Goal: Transaction & Acquisition: Book appointment/travel/reservation

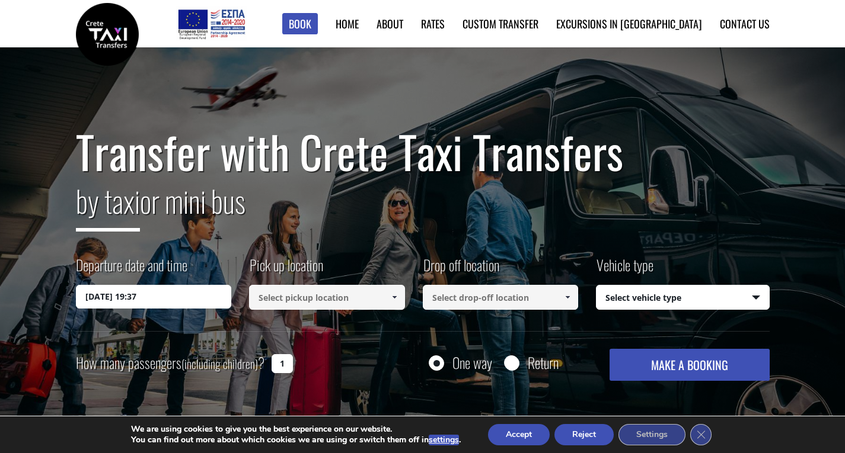
click at [162, 298] on input "[DATE] 19:37" at bounding box center [154, 297] width 156 height 24
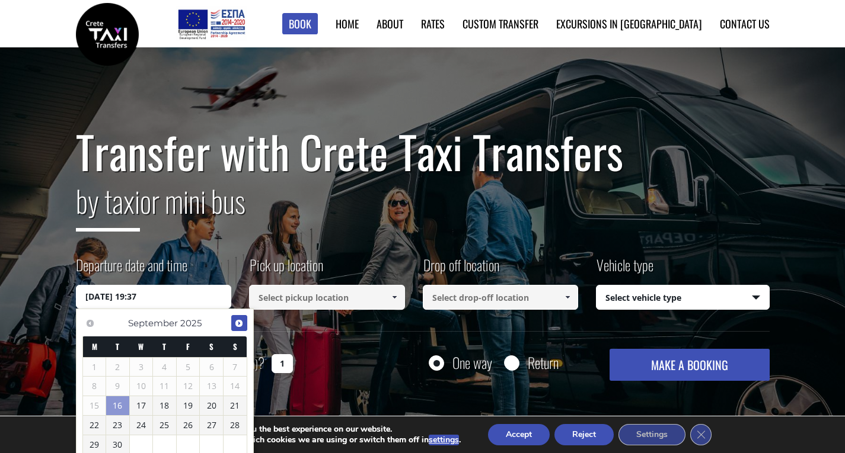
click at [238, 324] on span "Next" at bounding box center [238, 323] width 9 height 9
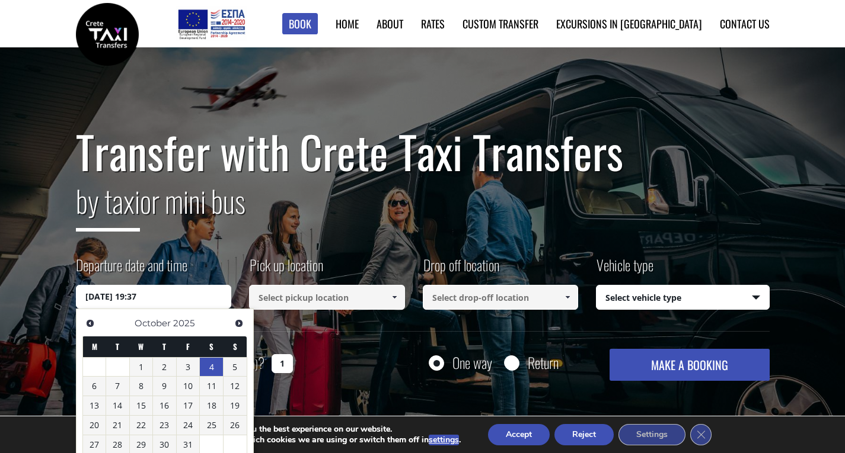
click at [213, 368] on link "4" at bounding box center [211, 367] width 23 height 19
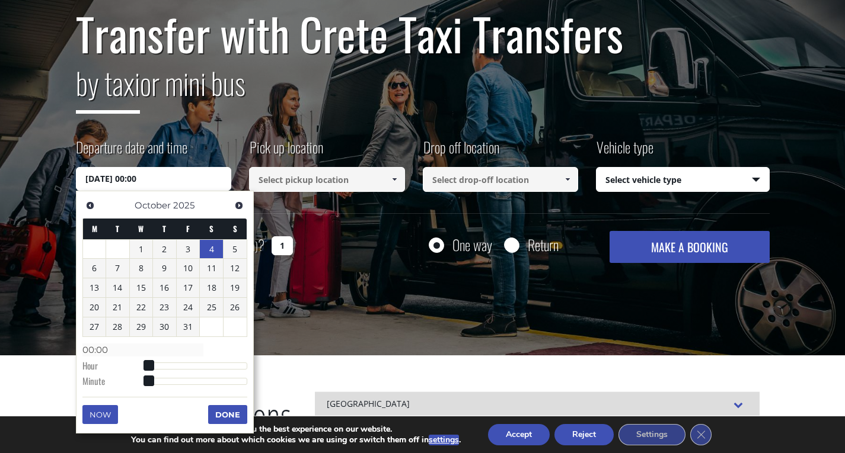
scroll to position [119, 0]
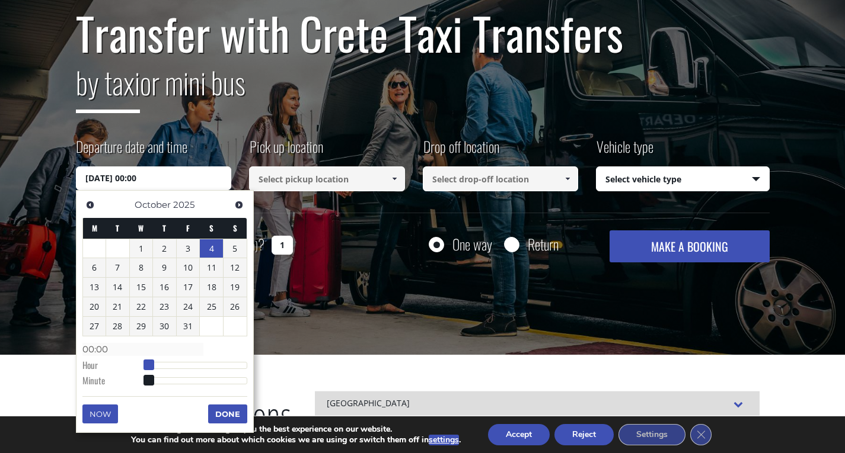
type input "[DATE] 01:00"
type input "01:00"
type input "[DATE] 02:00"
type input "02:00"
type input "[DATE] 03:00"
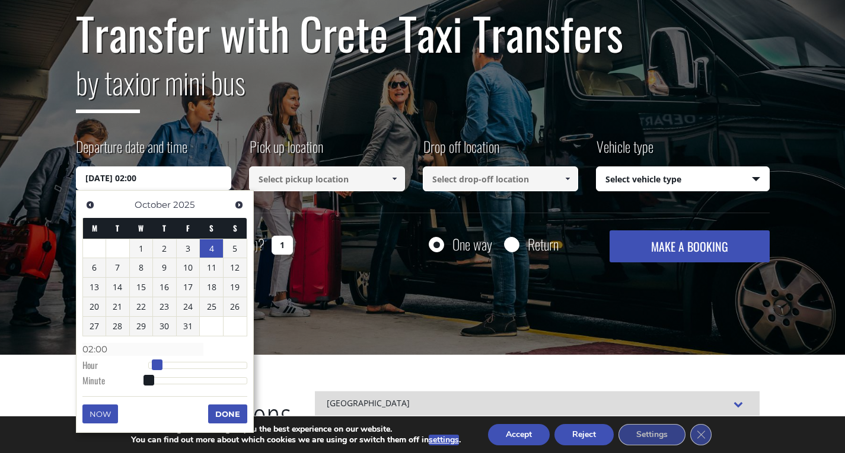
type input "03:00"
type input "[DATE] 04:00"
type input "04:00"
type input "[DATE] 05:00"
type input "05:00"
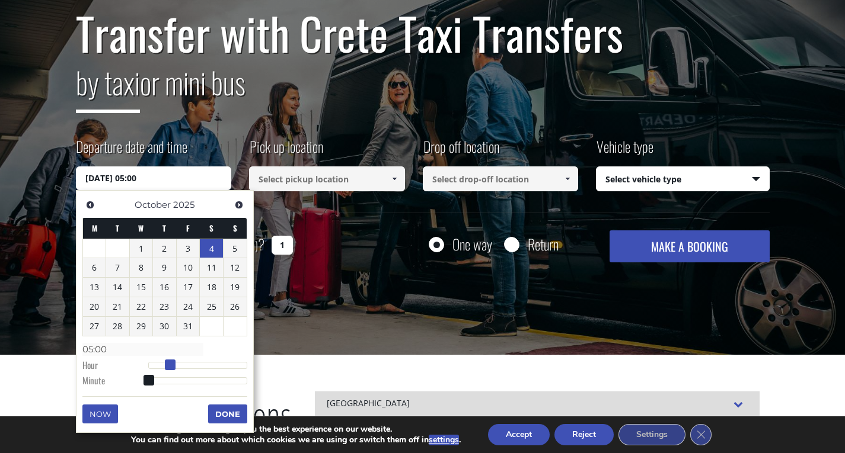
type input "[DATE] 06:00"
type input "06:00"
type input "[DATE] 07:00"
type input "07:00"
type input "[DATE] 08:00"
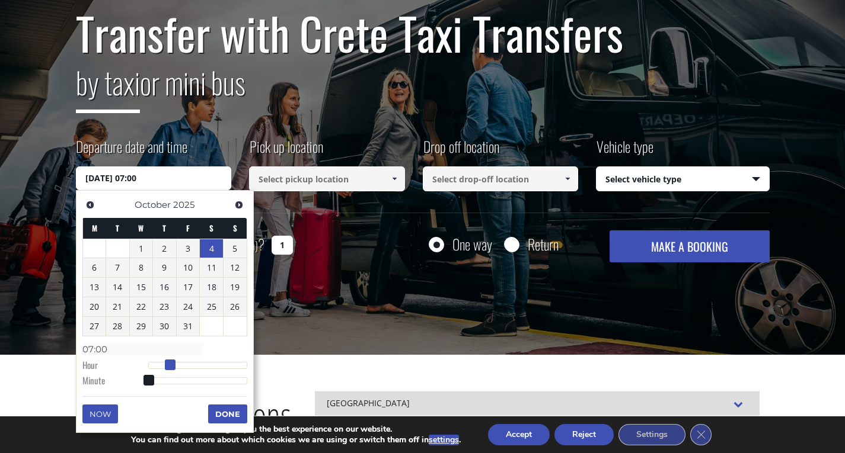
type input "08:00"
type input "[DATE] 09:00"
type input "09:00"
type input "[DATE] 10:00"
type input "10:00"
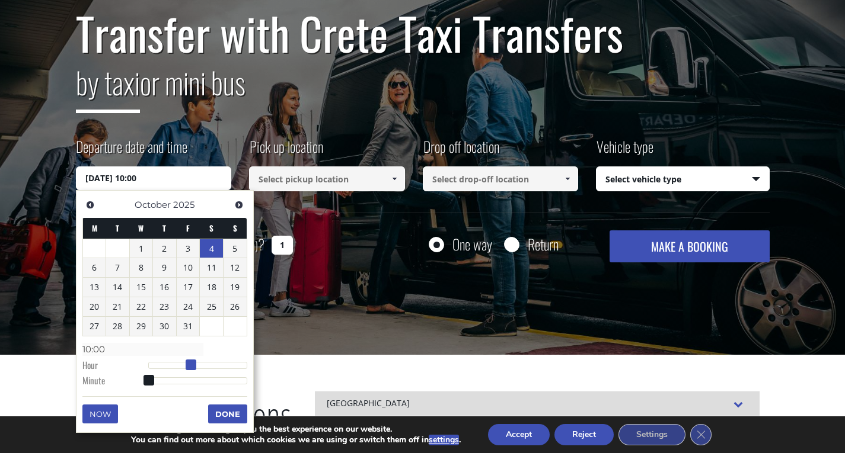
type input "[DATE] 11:00"
type input "11:00"
type input "[DATE] 12:00"
type input "12:00"
type input "[DATE] 11:00"
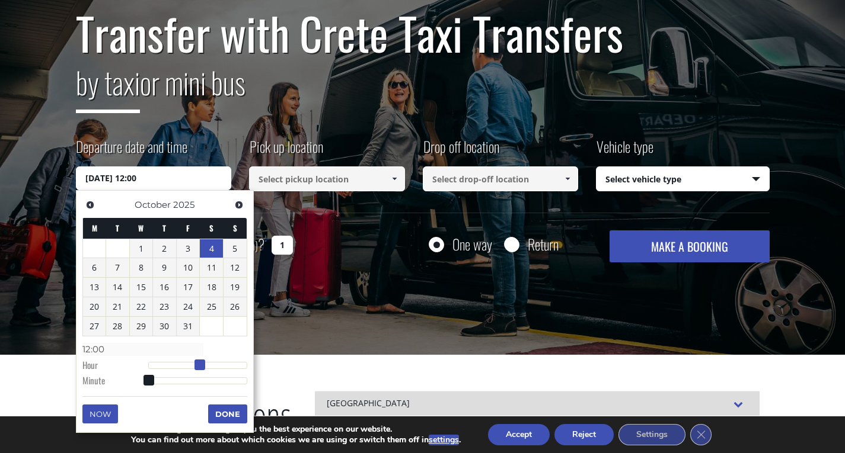
type input "11:00"
type input "[DATE] 10:00"
type input "10:00"
drag, startPoint x: 149, startPoint y: 363, endPoint x: 192, endPoint y: 367, distance: 42.9
click at [192, 367] on span at bounding box center [191, 365] width 11 height 11
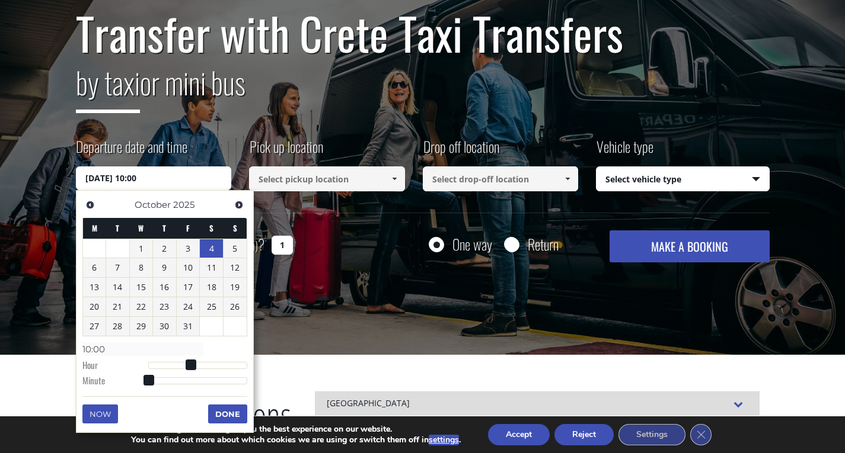
click at [220, 412] on button "Done" at bounding box center [227, 414] width 39 height 19
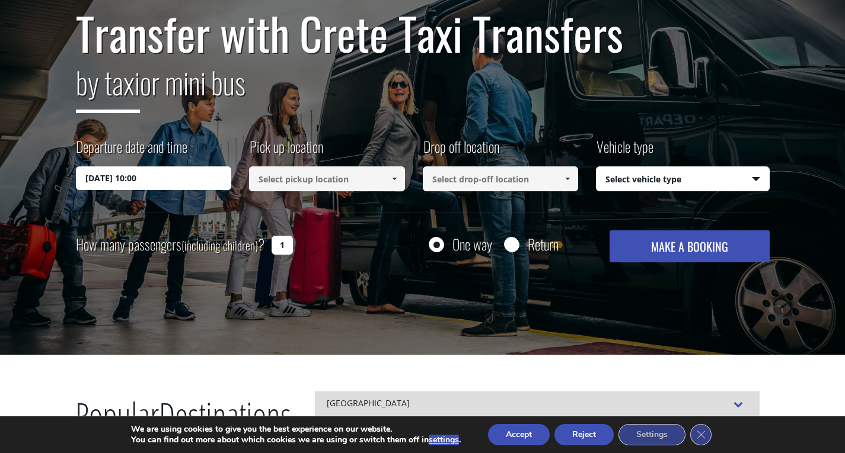
click at [337, 182] on input at bounding box center [327, 179] width 156 height 25
click at [386, 188] on link at bounding box center [394, 179] width 20 height 25
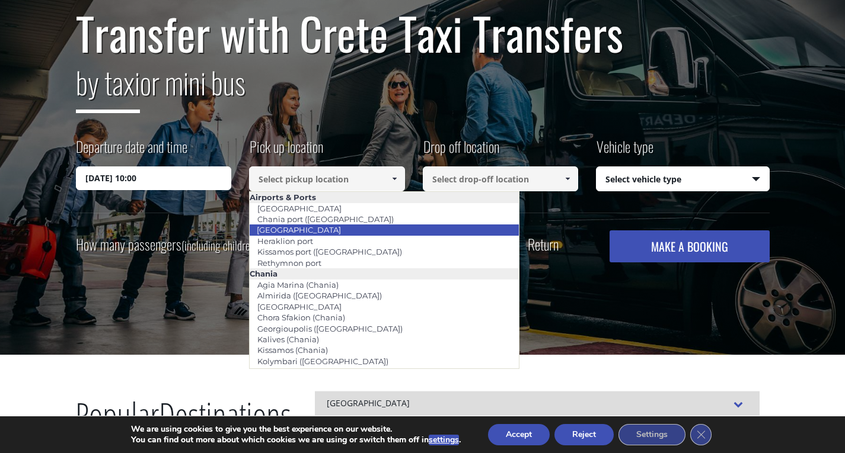
click at [299, 231] on link "[GEOGRAPHIC_DATA]" at bounding box center [299, 230] width 100 height 17
type input "[GEOGRAPHIC_DATA]"
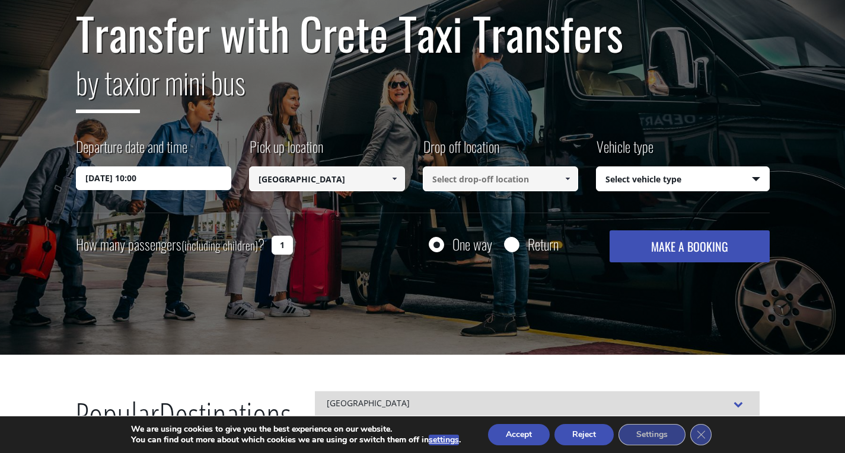
click at [453, 186] on input at bounding box center [501, 179] width 156 height 25
click at [565, 183] on span at bounding box center [566, 178] width 9 height 9
click at [539, 186] on input "[PERSON_NAME]" at bounding box center [501, 179] width 156 height 25
click at [567, 183] on span at bounding box center [566, 178] width 9 height 9
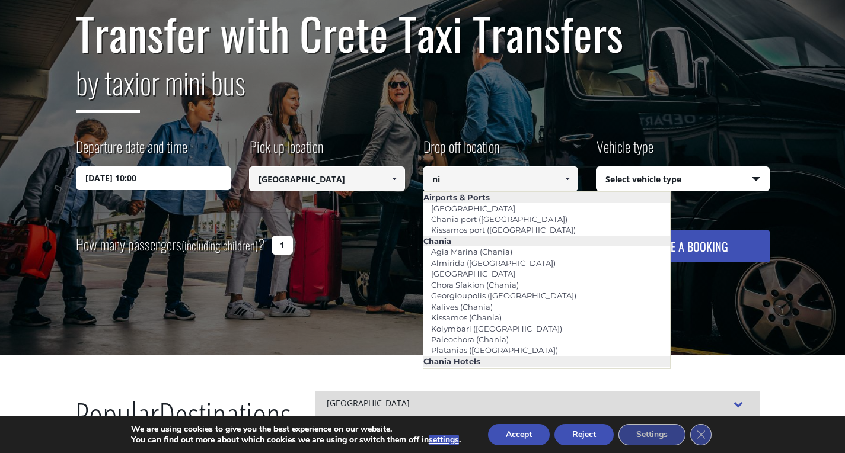
type input "n"
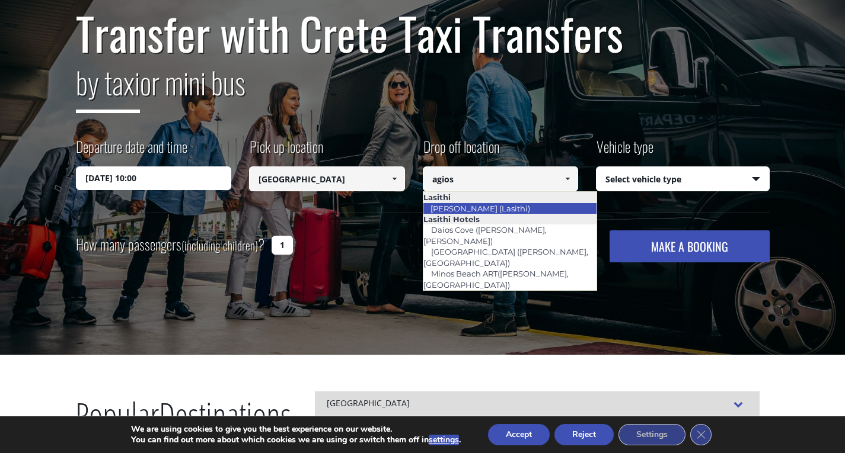
click at [490, 209] on link "[PERSON_NAME] (Lasithi)" at bounding box center [480, 208] width 115 height 17
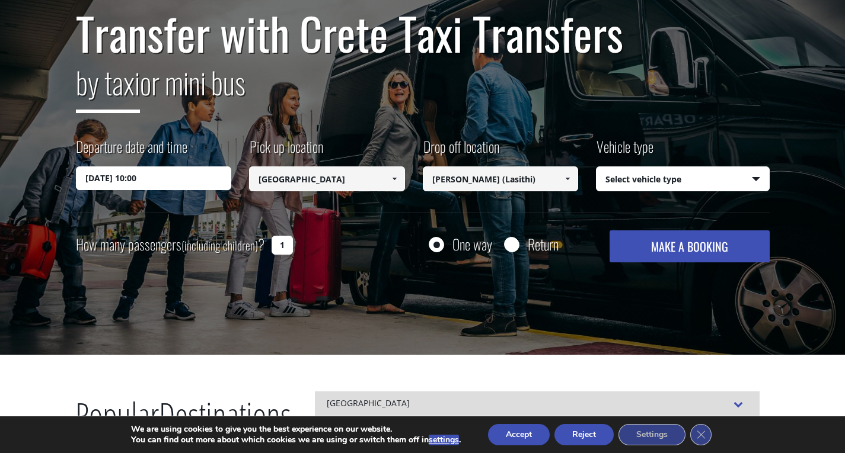
type input "[PERSON_NAME] (Lasithi)"
click at [677, 184] on select "Select vehicle type Taxi (4 passengers) Mercedes E Class Mini Van (7 passengers…" at bounding box center [682, 179] width 172 height 25
select select "540"
click at [596, 167] on select "Select vehicle type Taxi (4 passengers) Mercedes E Class Mini Van (7 passengers…" at bounding box center [682, 179] width 172 height 25
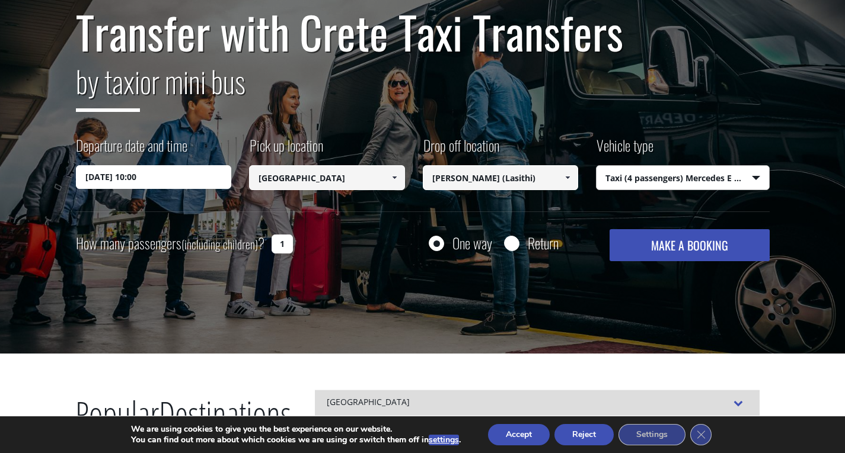
scroll to position [119, 0]
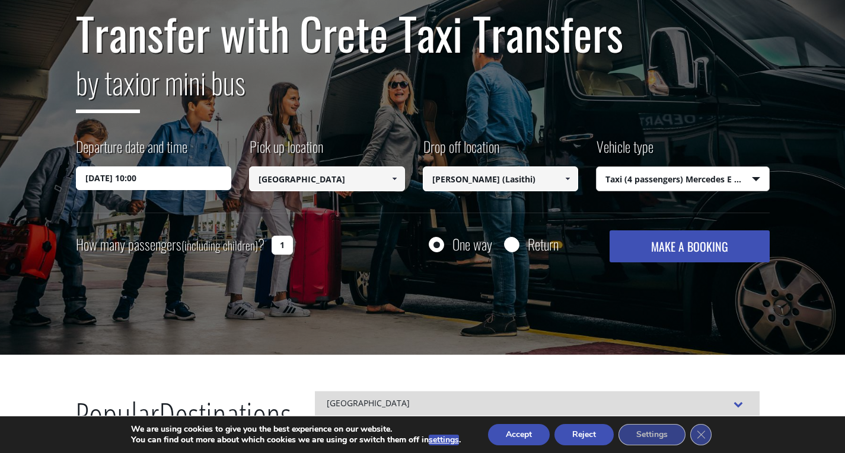
click at [701, 249] on button "MAKE A BOOKING" at bounding box center [688, 247] width 159 height 32
